Goal: Navigation & Orientation: Find specific page/section

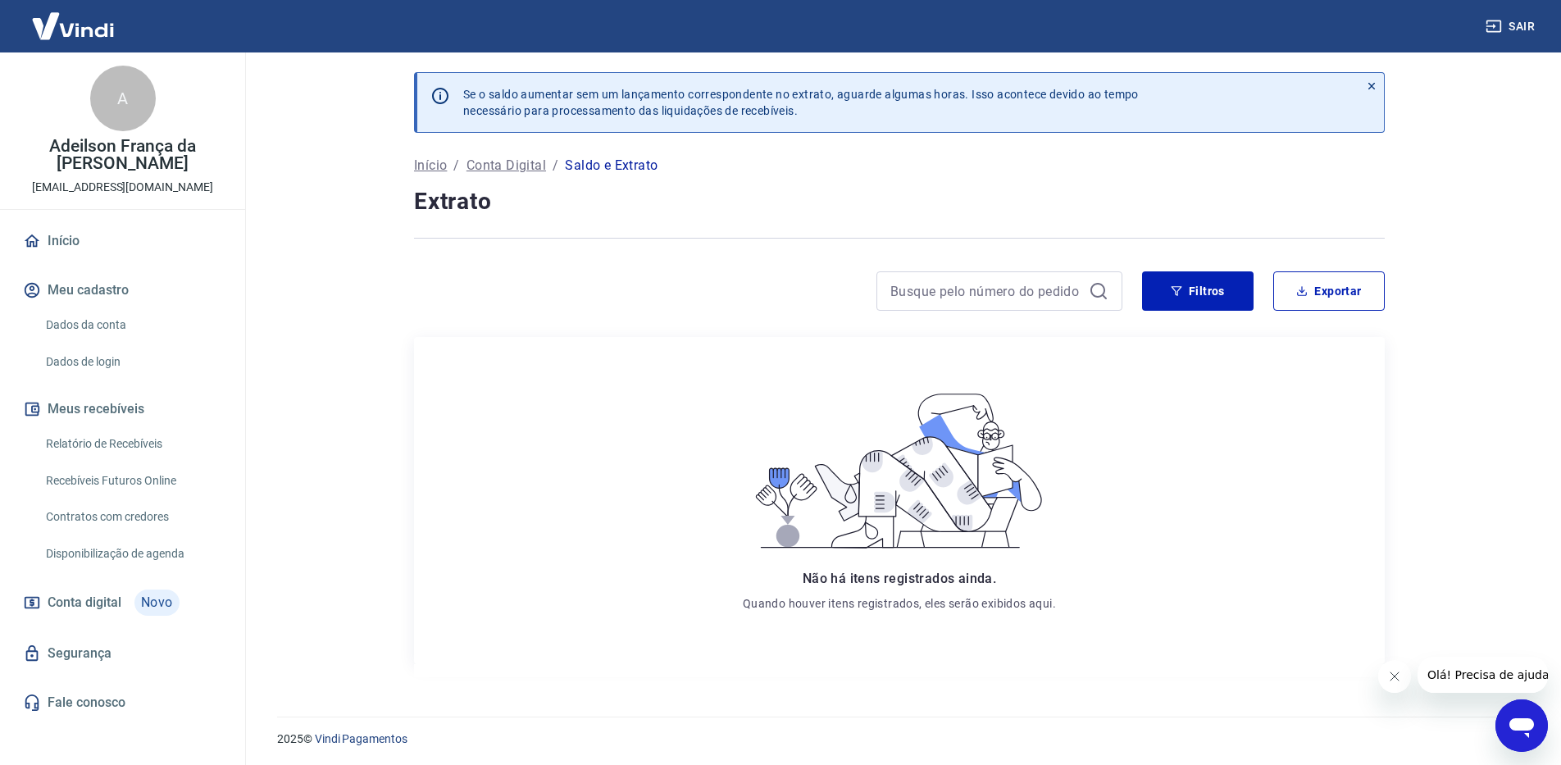
click at [77, 223] on link "Início" at bounding box center [123, 241] width 206 height 36
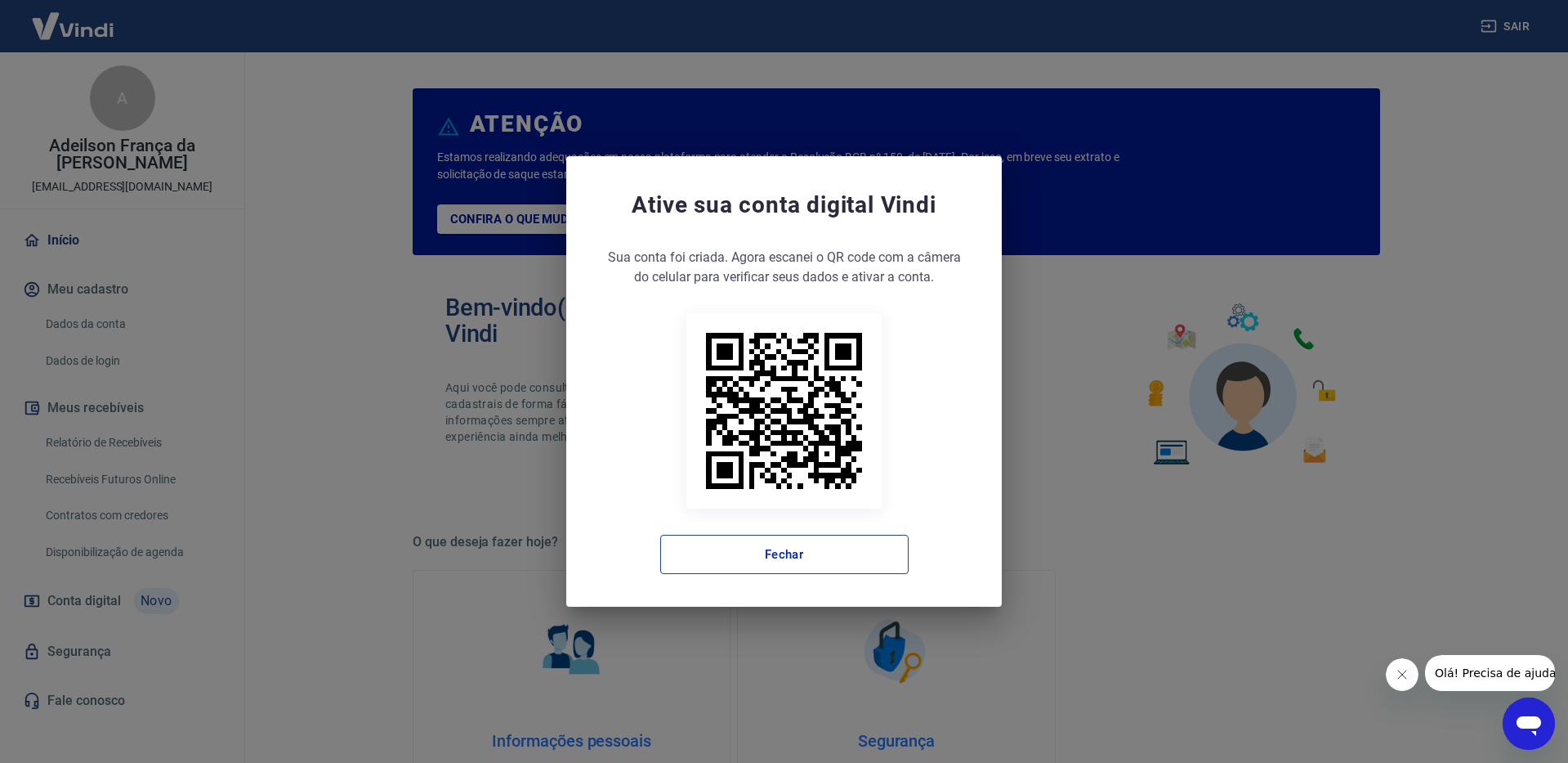
click at [764, 542] on button "Fechar" at bounding box center [784, 554] width 248 height 39
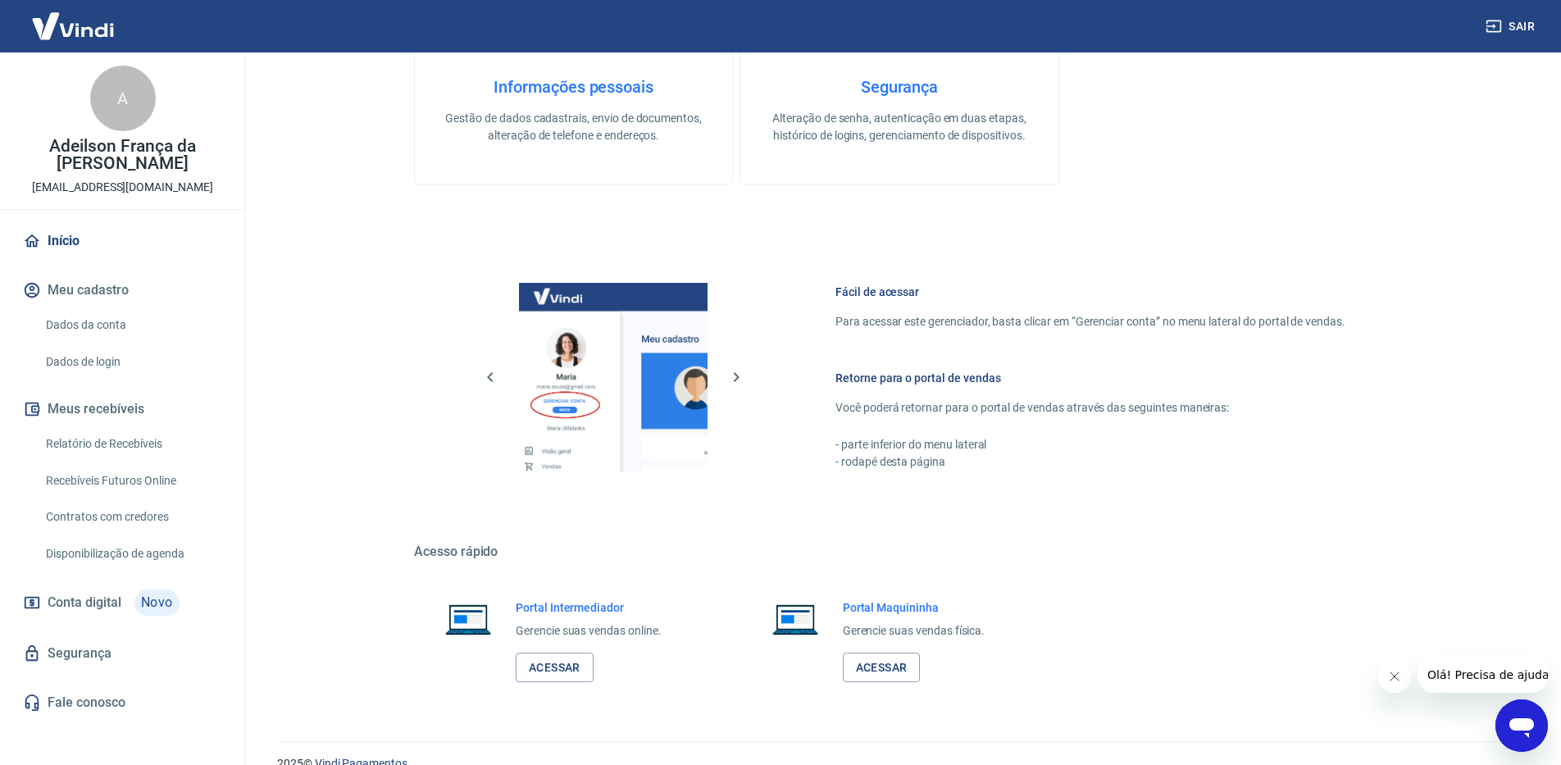
scroll to position [683, 0]
